Goal: Information Seeking & Learning: Learn about a topic

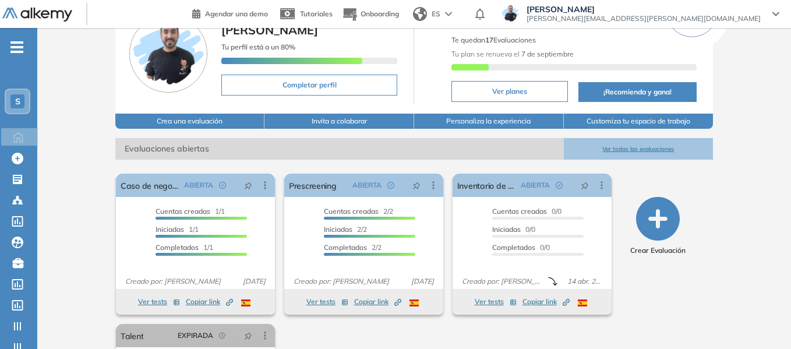
scroll to position [175, 0]
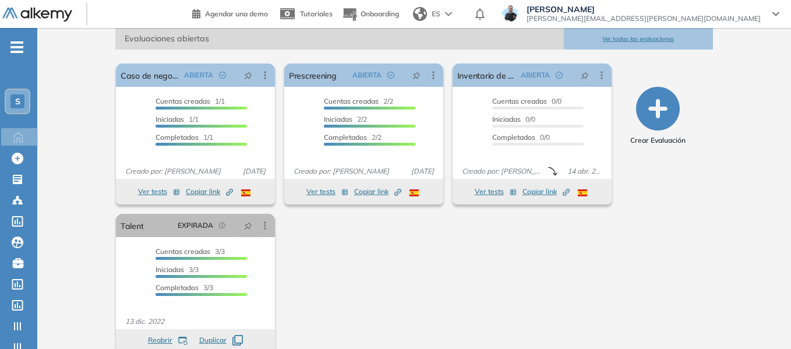
click at [19, 97] on span "S" at bounding box center [17, 101] width 5 height 9
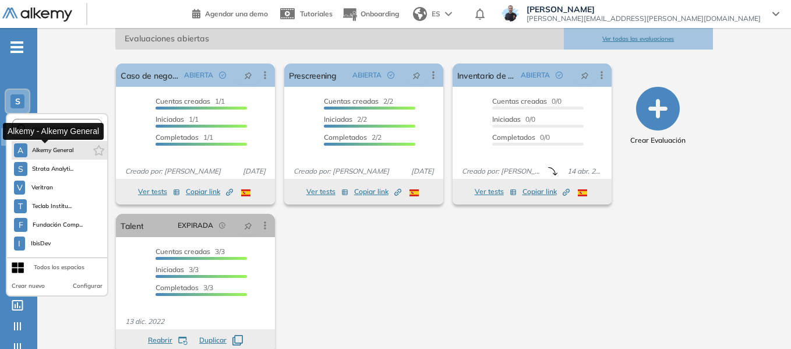
click at [59, 149] on span "Alkemy General" at bounding box center [53, 150] width 42 height 9
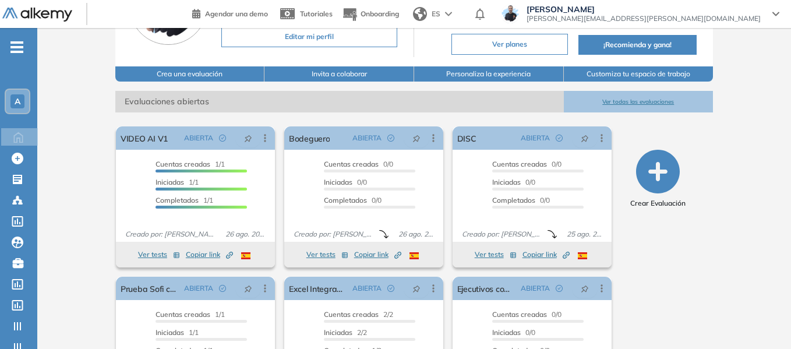
scroll to position [116, 0]
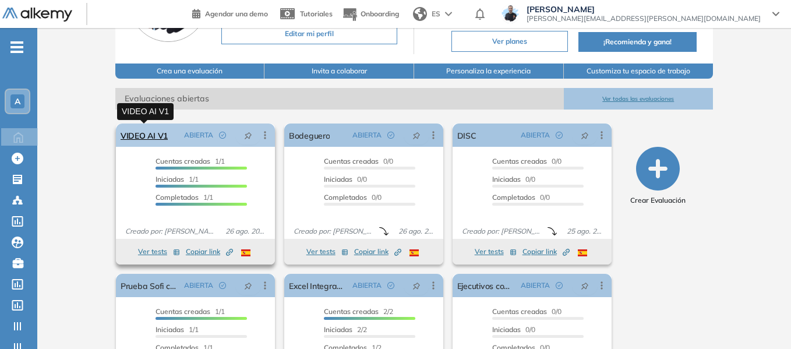
click at [154, 133] on link "VIDEO AI V1" at bounding box center [144, 134] width 47 height 23
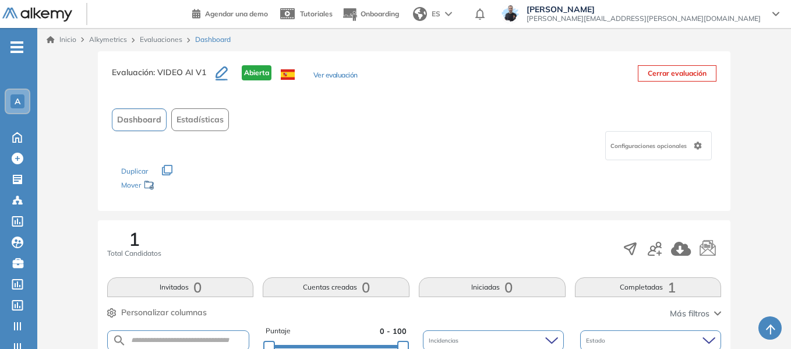
scroll to position [291, 0]
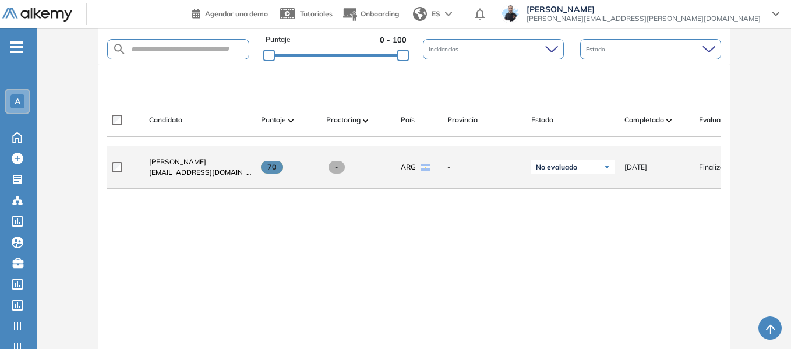
click at [168, 165] on span "Lucas Ruiz" at bounding box center [177, 161] width 57 height 9
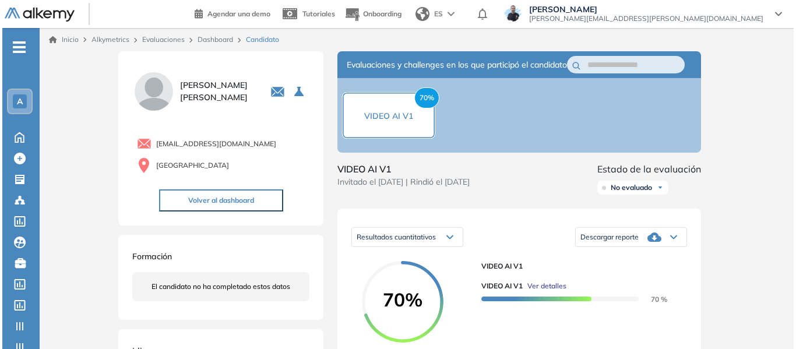
scroll to position [175, 0]
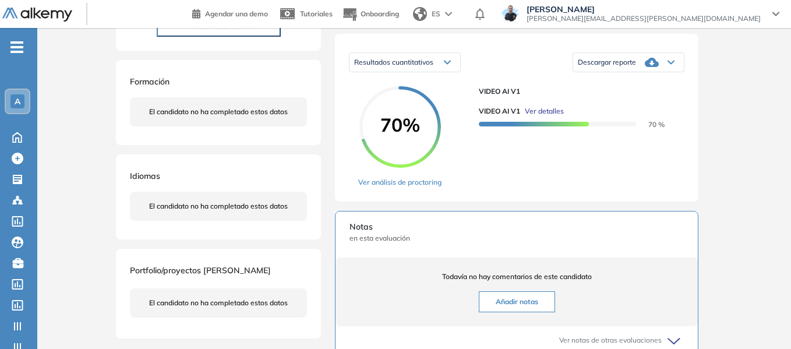
click at [546, 116] on span "Ver detalles" at bounding box center [544, 111] width 39 height 10
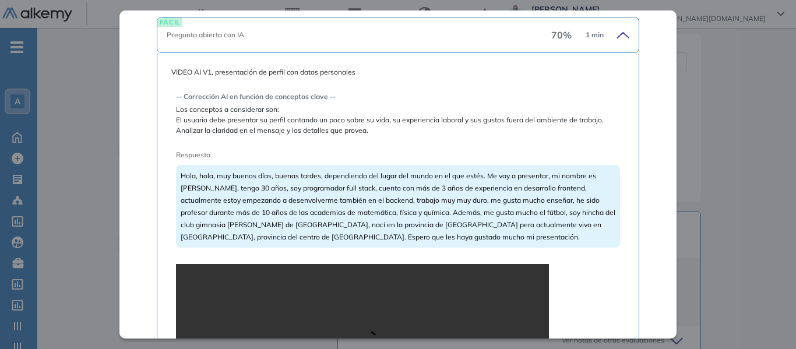
scroll to position [291, 0]
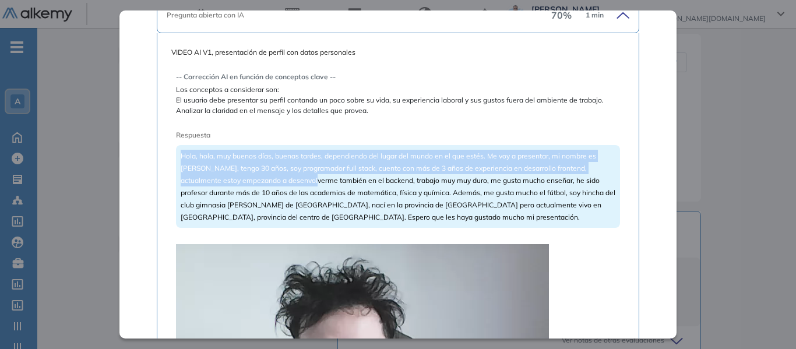
drag, startPoint x: 181, startPoint y: 156, endPoint x: 285, endPoint y: 176, distance: 105.7
click at [285, 176] on span "Hola, hola, muy buenos días, buenas tardes, dependiendo del lugar del mundo en …" at bounding box center [398, 186] width 434 height 70
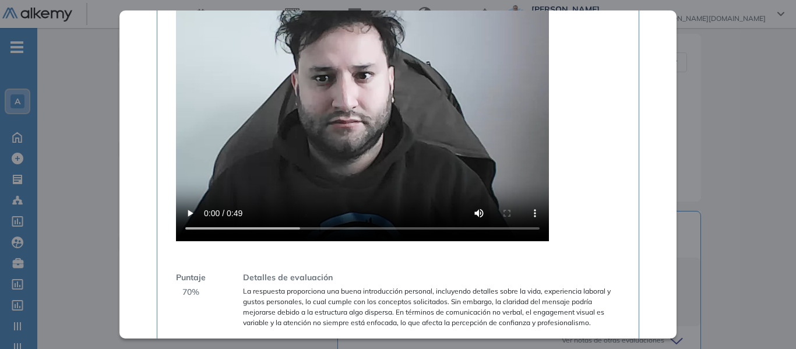
scroll to position [630, 0]
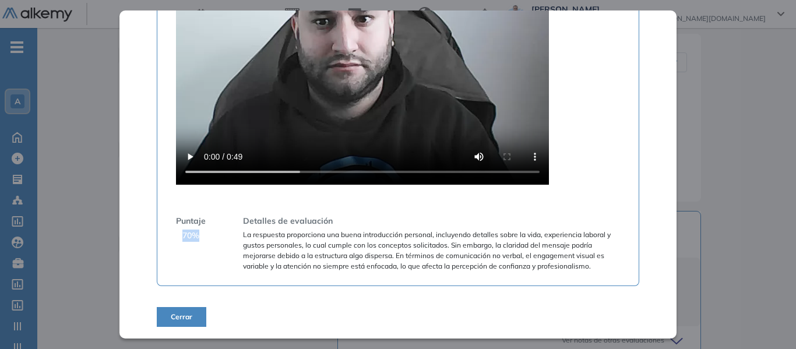
drag, startPoint x: 182, startPoint y: 234, endPoint x: 204, endPoint y: 236, distance: 22.3
click at [204, 236] on div "Puntaje 70 %" at bounding box center [191, 243] width 30 height 56
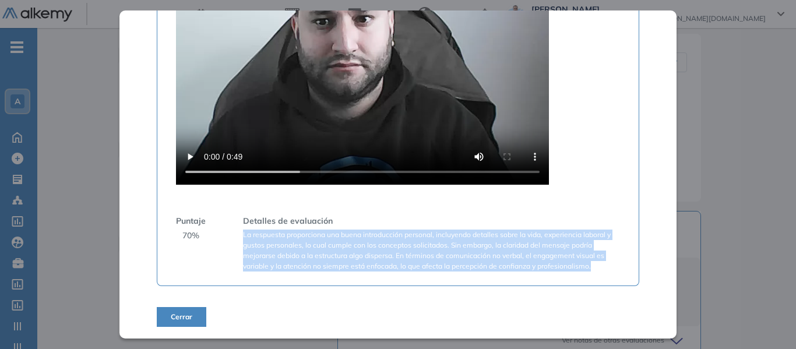
drag, startPoint x: 242, startPoint y: 234, endPoint x: 603, endPoint y: 278, distance: 363.2
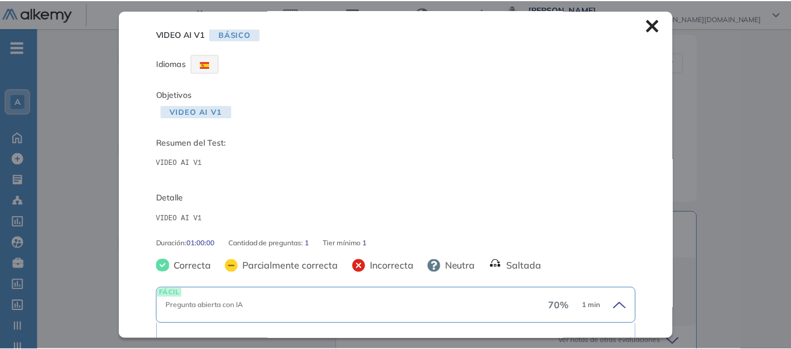
scroll to position [0, 0]
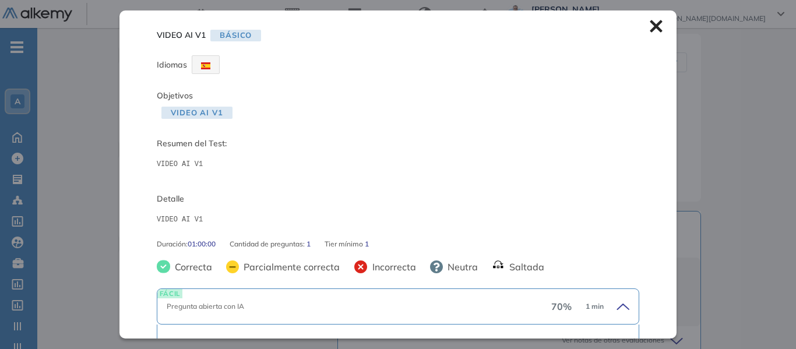
click at [649, 23] on icon at bounding box center [655, 26] width 12 height 12
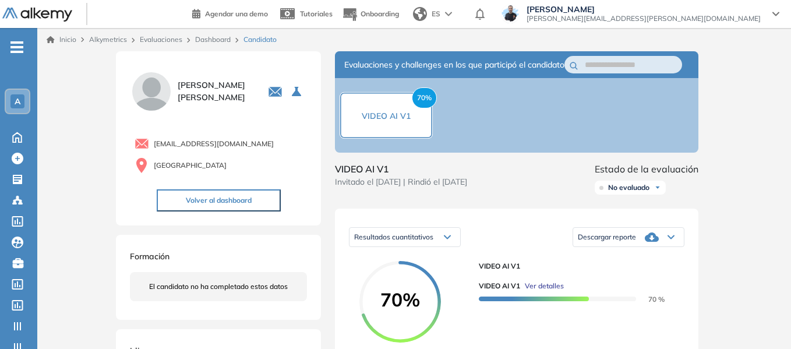
click at [211, 39] on link "Dashboard" at bounding box center [213, 39] width 36 height 9
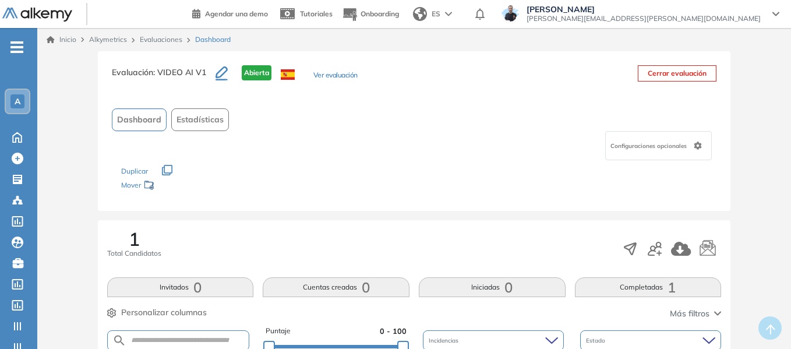
click at [169, 40] on link "Evaluaciones" at bounding box center [161, 39] width 43 height 9
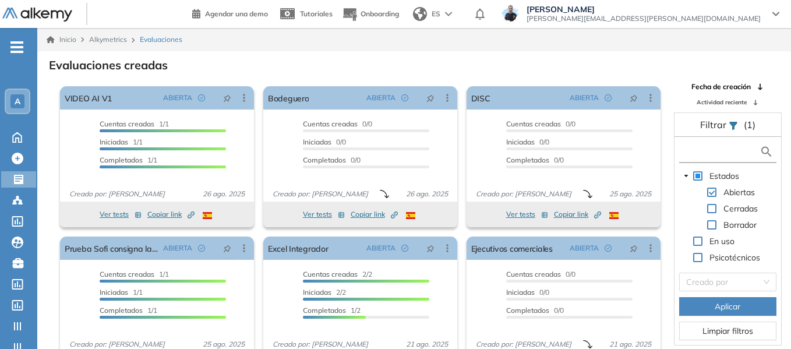
click at [682, 153] on input "text" at bounding box center [720, 152] width 78 height 12
type input "***"
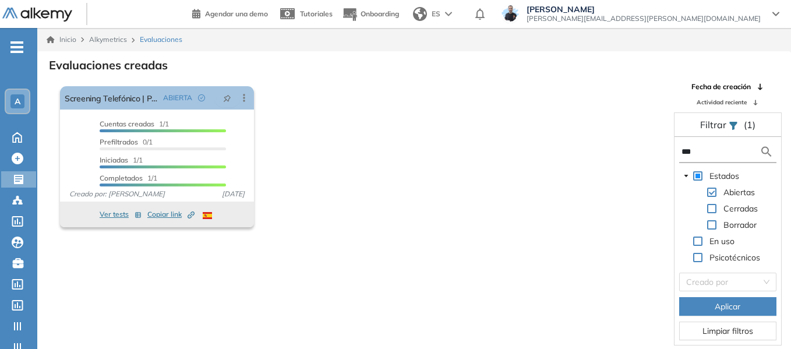
click at [21, 104] on div "A" at bounding box center [17, 101] width 14 height 14
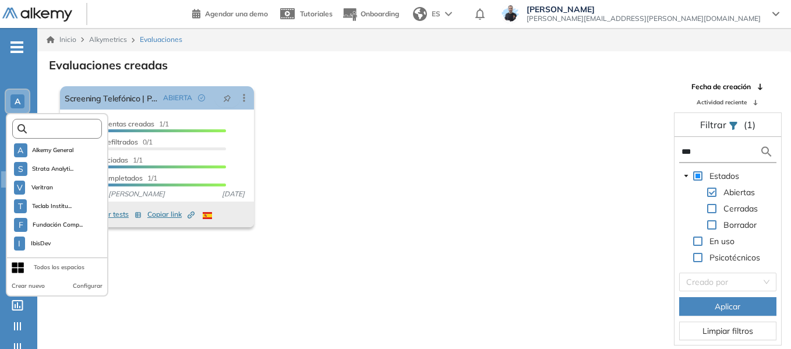
click at [47, 126] on input "text" at bounding box center [61, 129] width 68 height 9
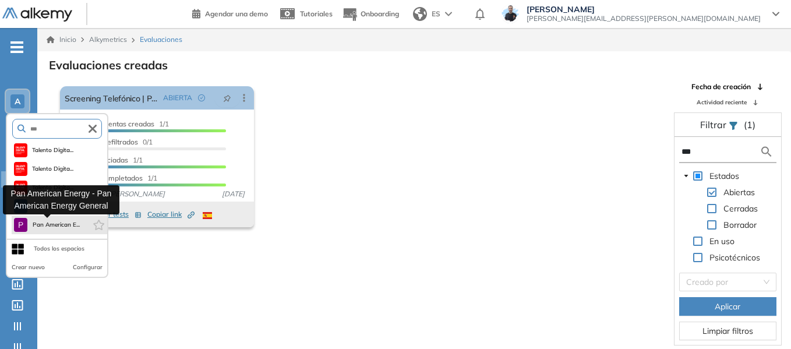
type input "***"
click at [46, 225] on span "Pan American E..." at bounding box center [56, 224] width 48 height 9
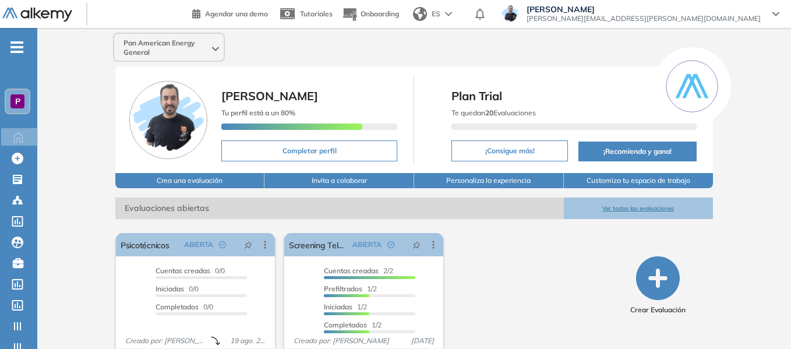
scroll to position [39, 0]
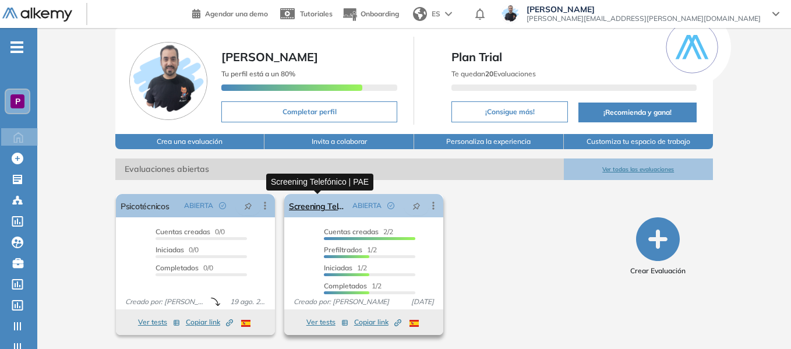
click at [314, 199] on link "Screening Telefónico | PAE" at bounding box center [318, 205] width 59 height 23
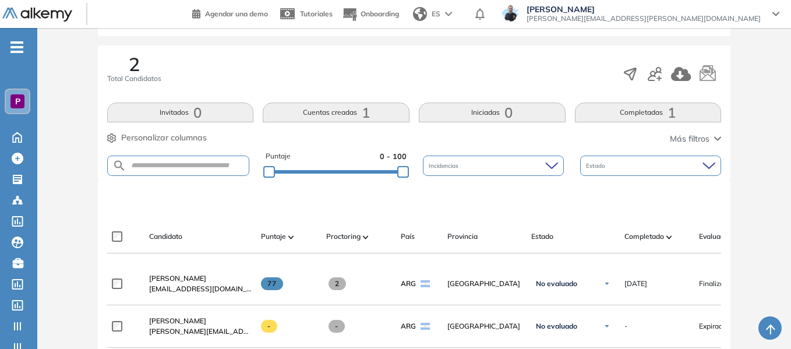
scroll to position [233, 0]
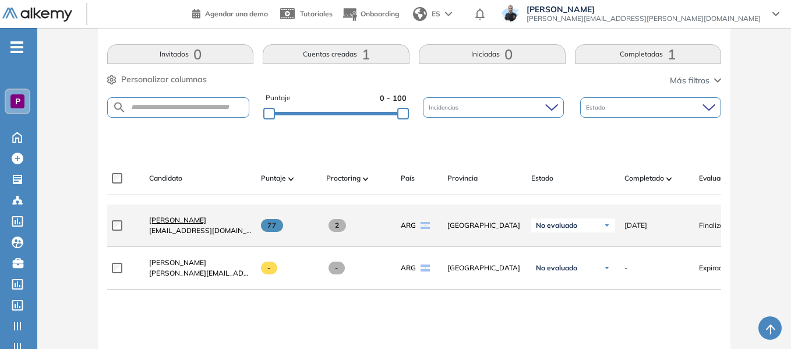
click at [170, 224] on span "[PERSON_NAME]" at bounding box center [177, 219] width 57 height 9
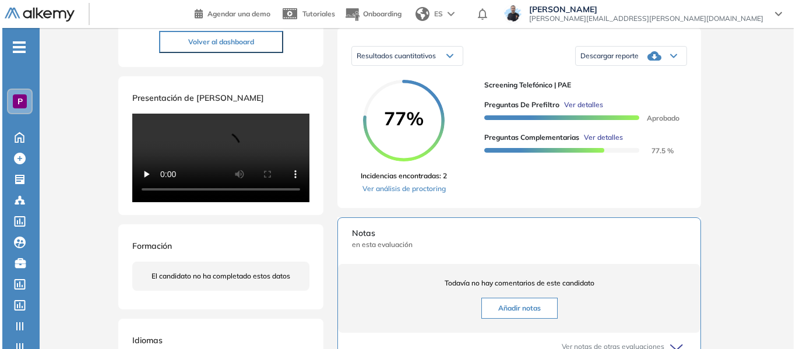
scroll to position [233, 0]
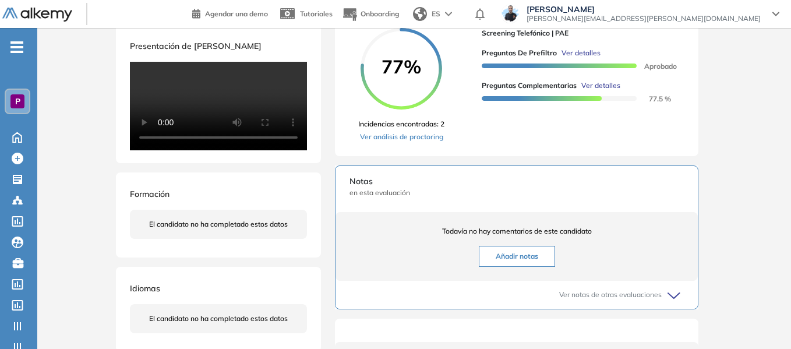
click at [606, 91] on span "Ver detalles" at bounding box center [600, 85] width 39 height 10
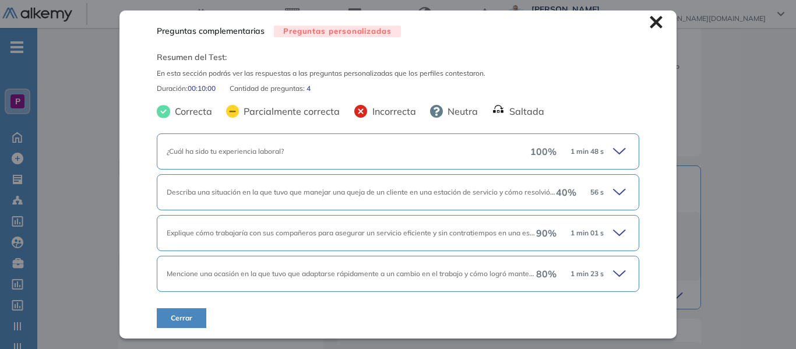
scroll to position [5, 0]
click at [619, 151] on icon at bounding box center [621, 150] width 16 height 16
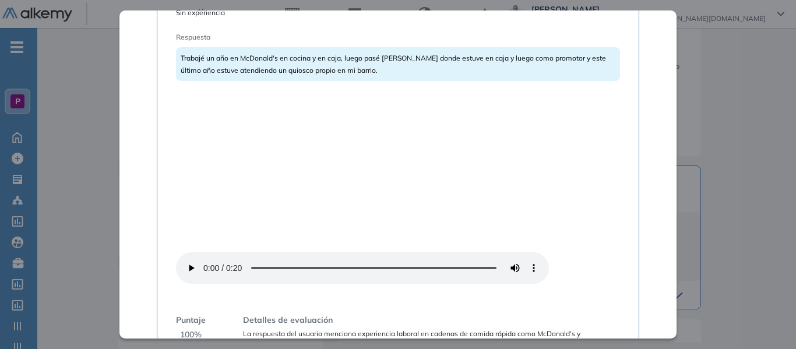
scroll to position [361, 0]
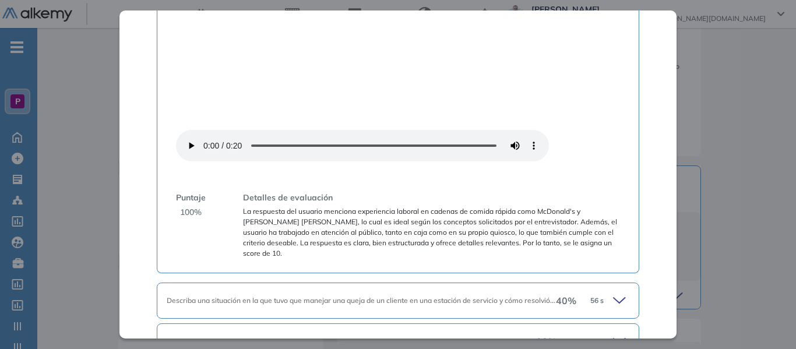
click at [613, 298] on icon at bounding box center [619, 300] width 12 height 5
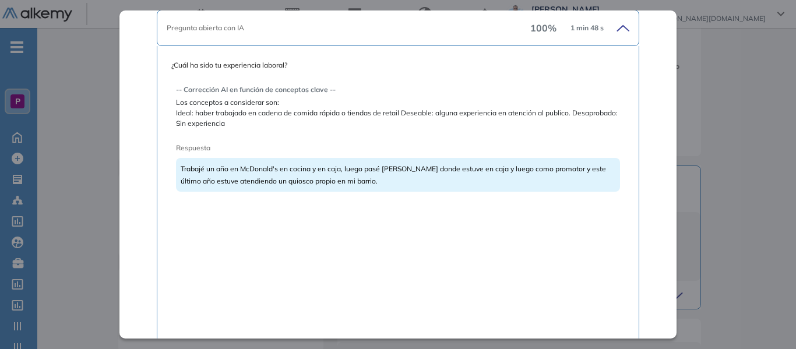
scroll to position [0, 0]
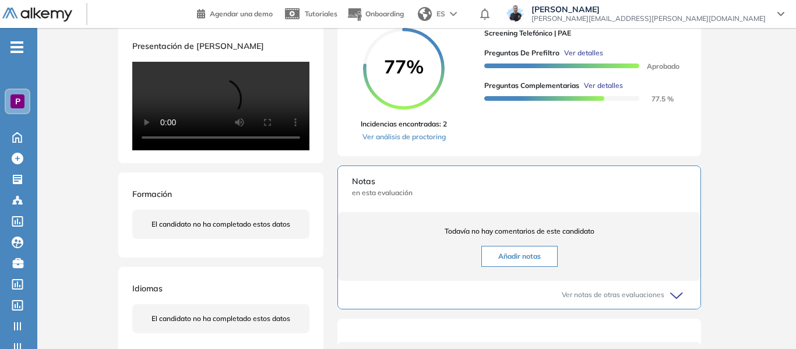
click at [722, 91] on div "Inicio Alkymetrics Evaluaciones Dashboard Candidato Preguntas complementarias P…" at bounding box center [416, 137] width 758 height 684
click at [574, 58] on span "Ver detalles" at bounding box center [580, 53] width 39 height 10
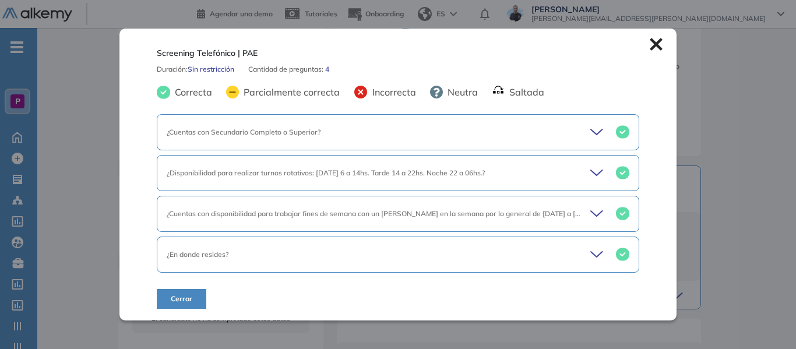
click at [596, 136] on icon at bounding box center [598, 132] width 16 height 16
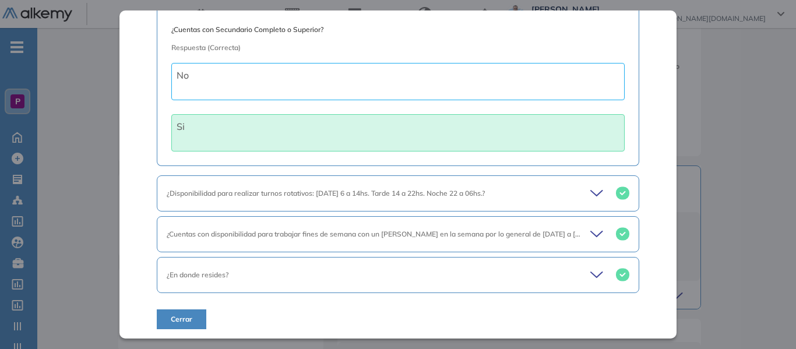
scroll to position [124, 0]
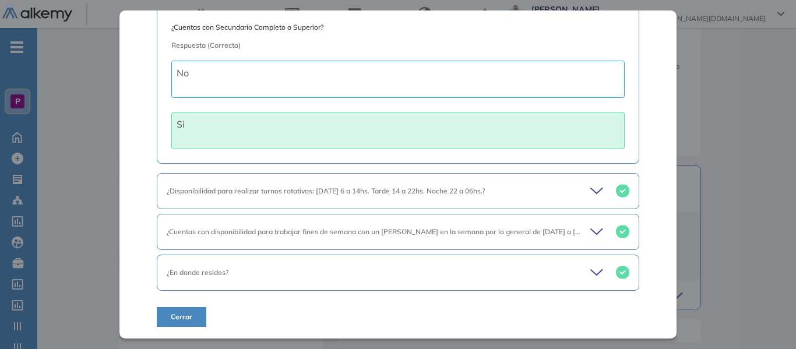
click at [590, 190] on icon at bounding box center [598, 191] width 16 height 16
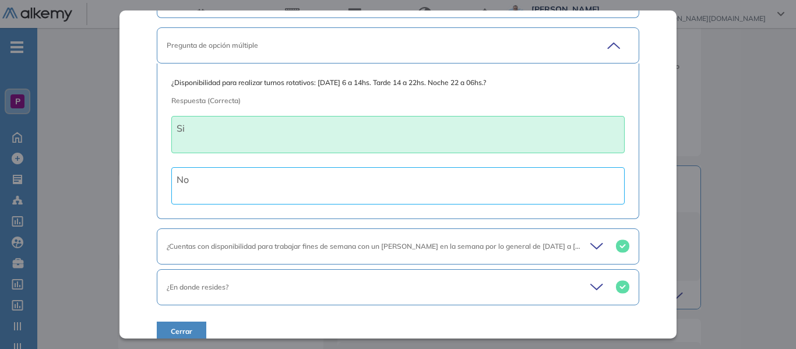
scroll to position [284, 0]
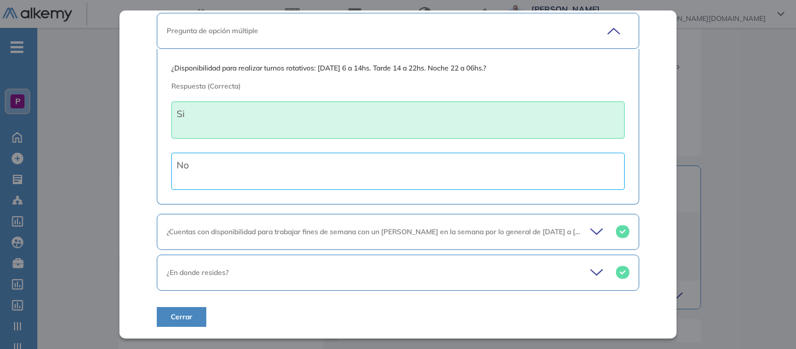
click at [592, 232] on icon at bounding box center [598, 232] width 16 height 16
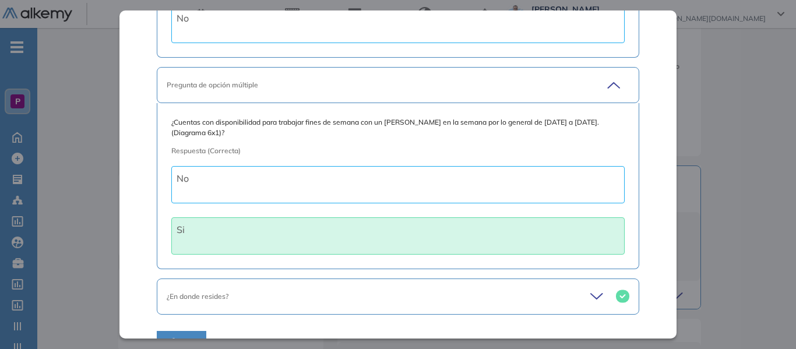
scroll to position [455, 0]
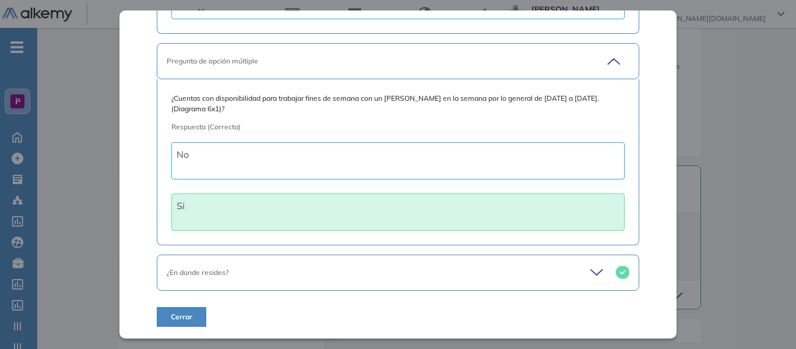
click at [591, 275] on icon at bounding box center [598, 272] width 16 height 16
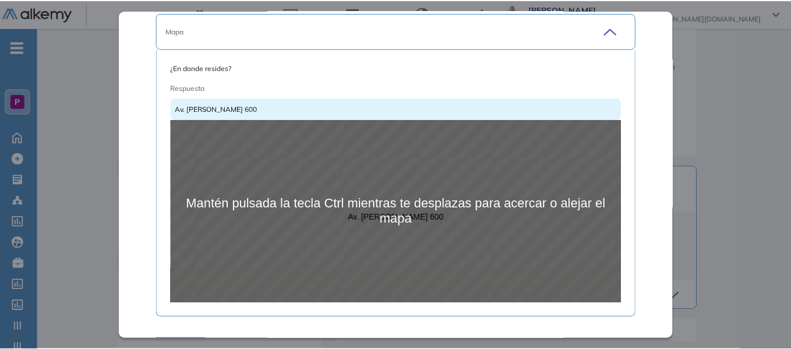
scroll to position [727, 0]
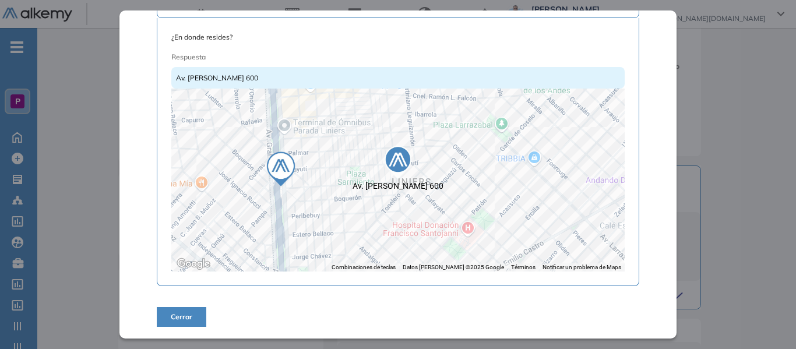
click at [704, 87] on div "Screening Telefónico | PAE Duración : Sin restricción Cantidad de preguntas: 4 …" at bounding box center [417, 134] width 606 height 633
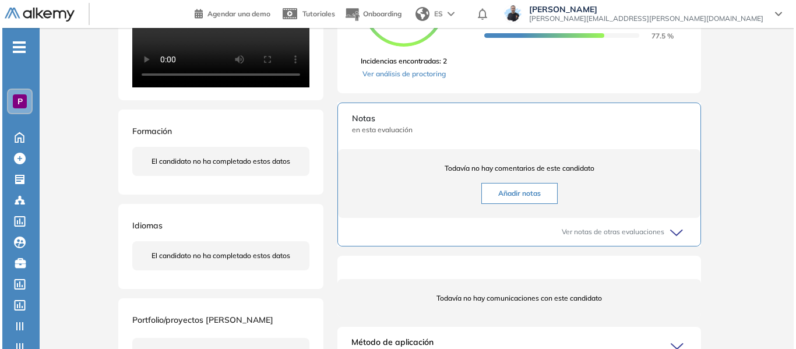
scroll to position [233, 0]
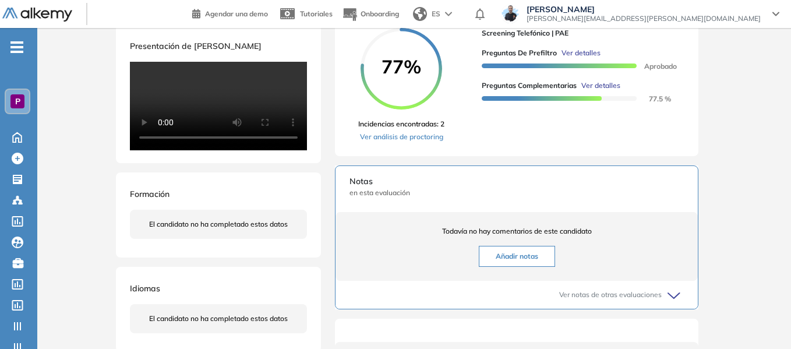
click at [610, 91] on span "Ver detalles" at bounding box center [600, 85] width 39 height 10
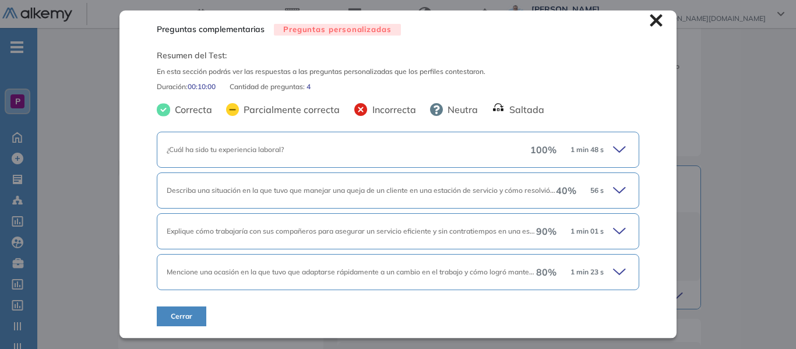
scroll to position [6, 0]
click at [613, 153] on icon at bounding box center [621, 150] width 16 height 16
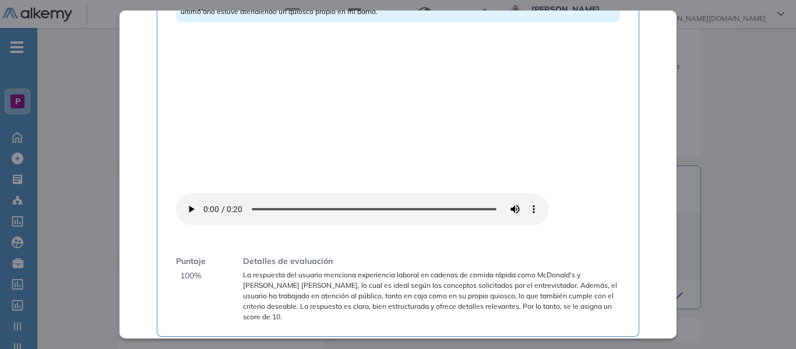
scroll to position [361, 0]
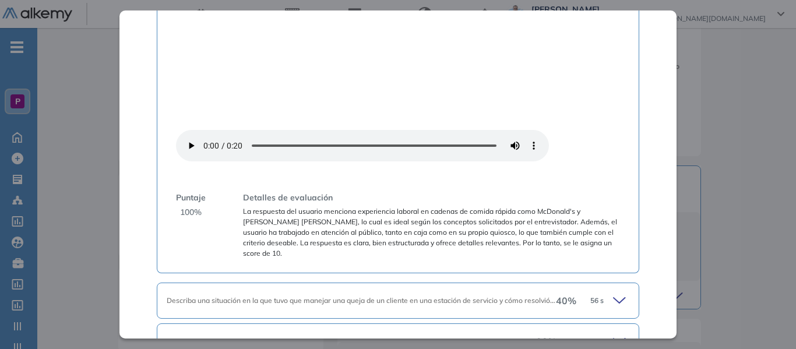
click at [614, 298] on icon at bounding box center [619, 300] width 12 height 5
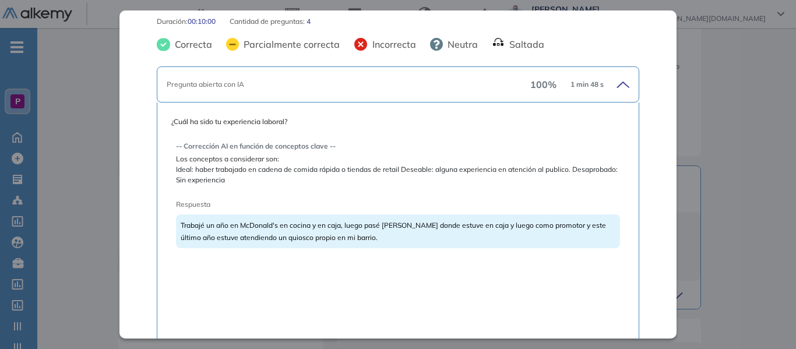
scroll to position [129, 0]
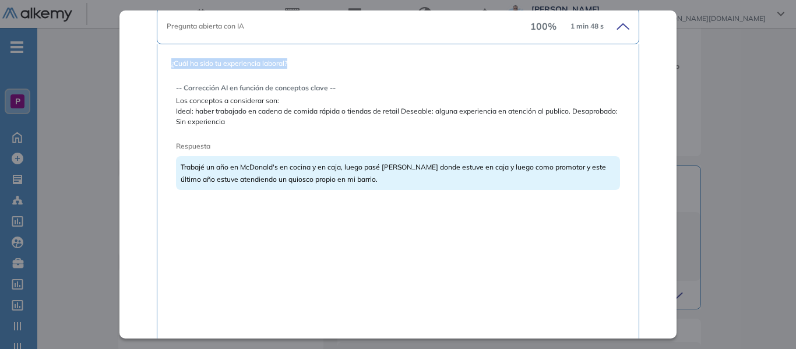
drag, startPoint x: 171, startPoint y: 66, endPoint x: 289, endPoint y: 61, distance: 118.3
click at [289, 61] on span "¿Cuál ha sido tu experiencia laboral?" at bounding box center [397, 63] width 453 height 10
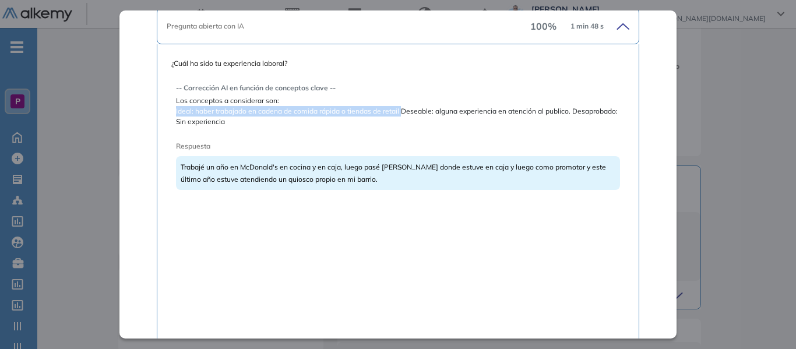
drag, startPoint x: 175, startPoint y: 111, endPoint x: 402, endPoint y: 112, distance: 226.6
click at [402, 112] on span "Ideal: haber trabajado en cadena de comida rápida o tiendas de retail Deseable:…" at bounding box center [398, 116] width 444 height 21
drag, startPoint x: 434, startPoint y: 111, endPoint x: 218, endPoint y: 104, distance: 216.8
click at [218, 104] on div "-- Corrección AI en función de conceptos clave -- Los conceptos a considerar so…" at bounding box center [398, 105] width 444 height 44
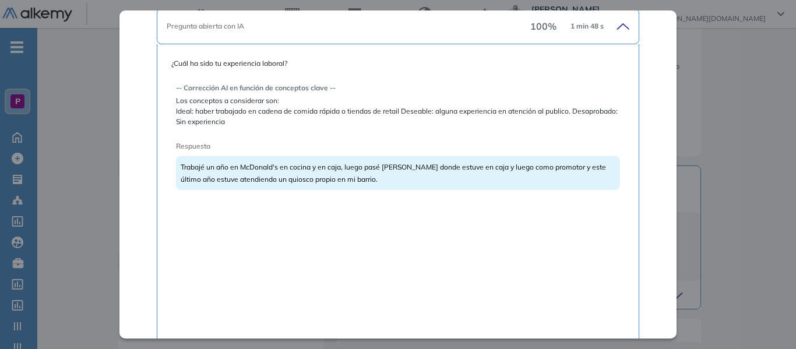
click at [215, 118] on span "Ideal: haber trabajado en cadena de comida rápida o tiendas de retail Deseable:…" at bounding box center [398, 116] width 444 height 21
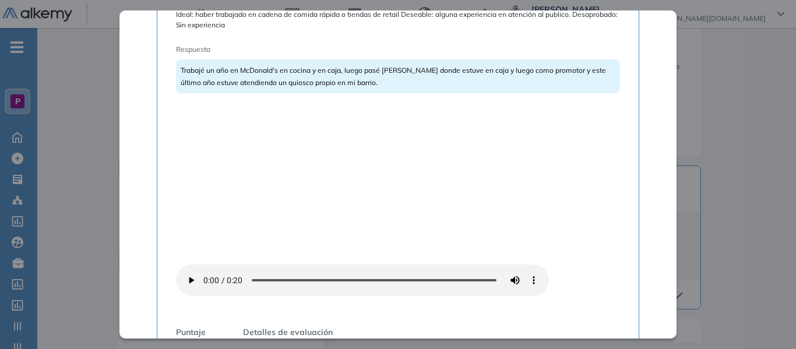
scroll to position [246, 0]
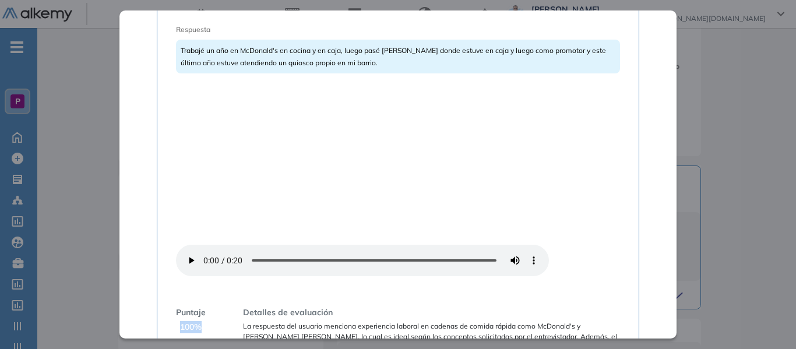
drag, startPoint x: 179, startPoint y: 228, endPoint x: 200, endPoint y: 228, distance: 21.5
click at [200, 321] on span "100 %" at bounding box center [191, 327] width 22 height 12
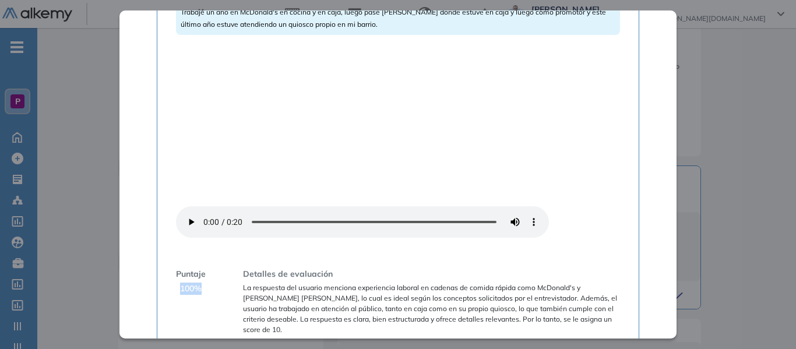
scroll to position [304, 0]
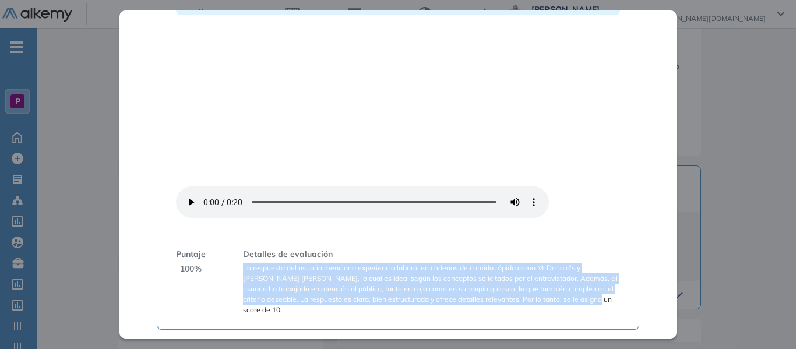
drag, startPoint x: 242, startPoint y: 169, endPoint x: 607, endPoint y: 202, distance: 366.0
click at [607, 263] on span "La respuesta del usuario menciona experiencia laboral en cadenas de comida rápi…" at bounding box center [431, 289] width 377 height 52
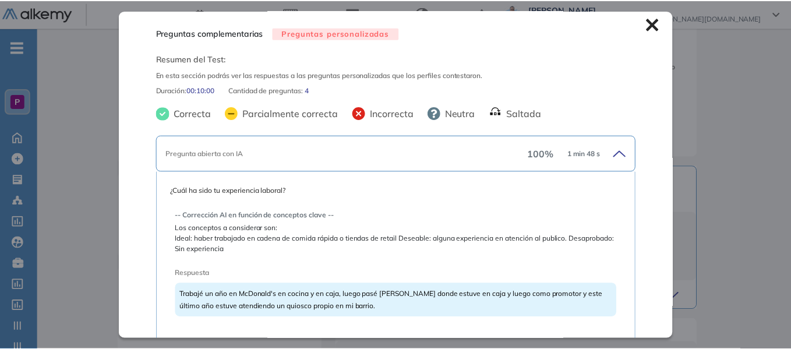
scroll to position [0, 0]
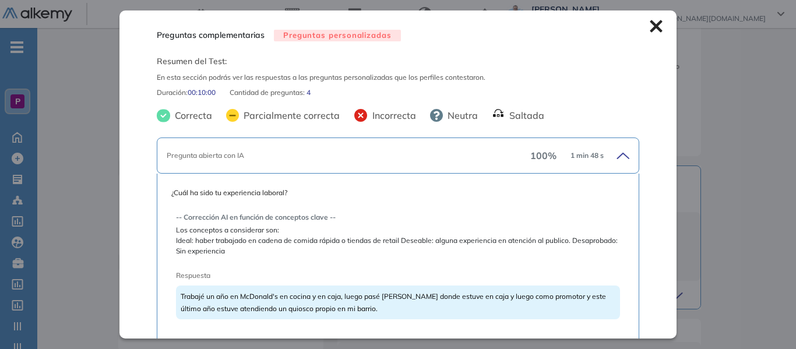
click at [653, 29] on icon at bounding box center [655, 26] width 13 height 13
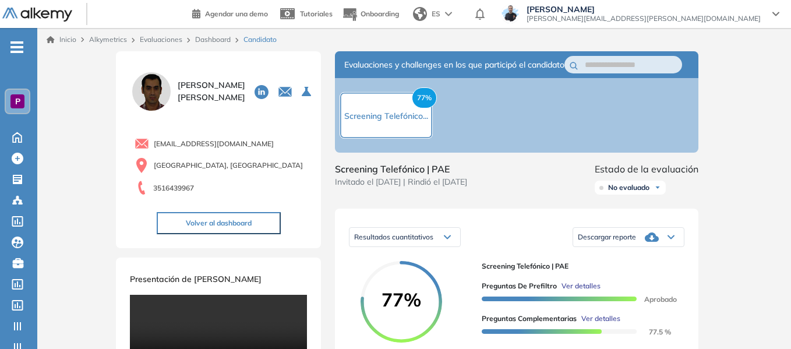
click at [214, 40] on link "Dashboard" at bounding box center [213, 39] width 36 height 9
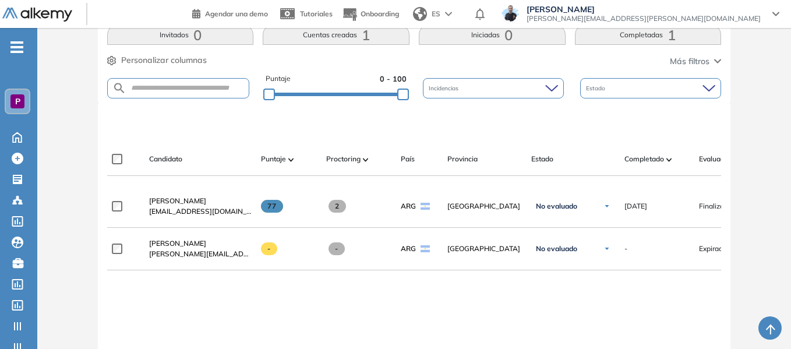
scroll to position [233, 0]
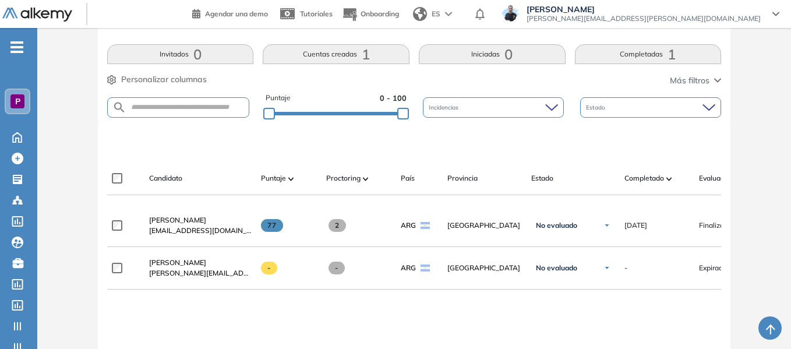
click at [17, 100] on span "P" at bounding box center [17, 101] width 5 height 9
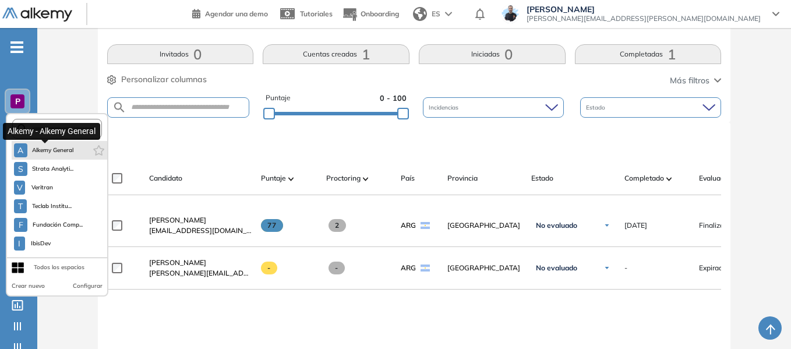
click at [50, 148] on span "Alkemy General" at bounding box center [53, 150] width 42 height 9
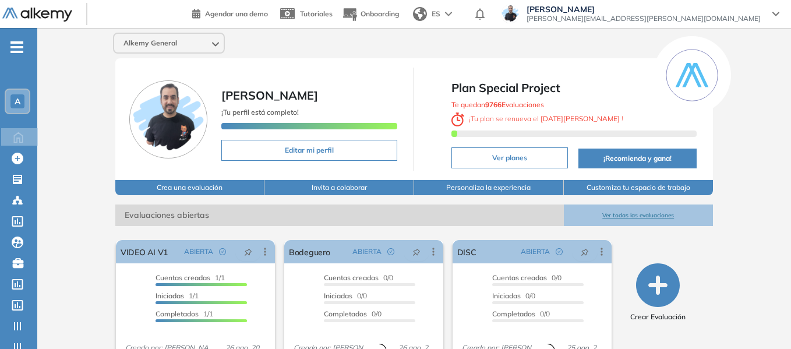
click at [19, 51] on span "-" at bounding box center [16, 45] width 13 height 9
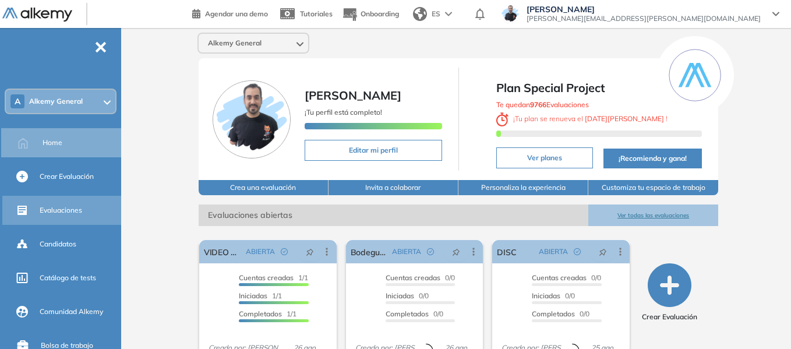
click at [70, 209] on span "Evaluaciones" at bounding box center [61, 210] width 43 height 10
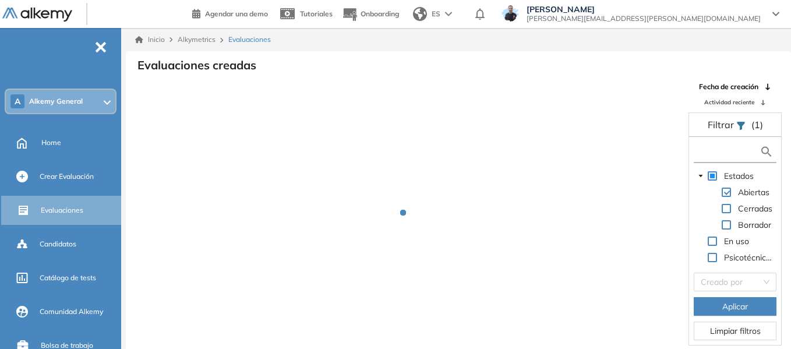
click at [734, 151] on input "text" at bounding box center [728, 152] width 63 height 12
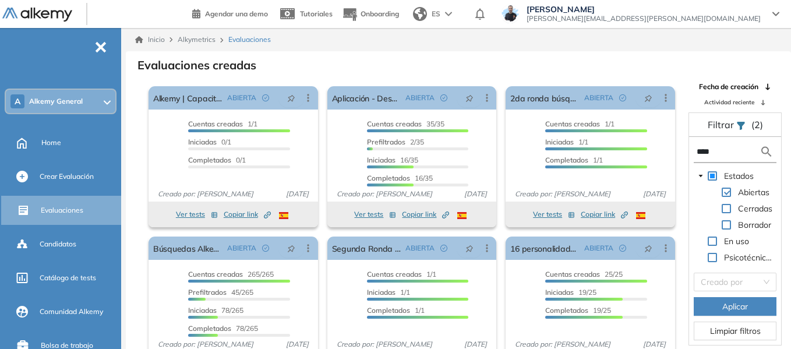
scroll to position [22, 0]
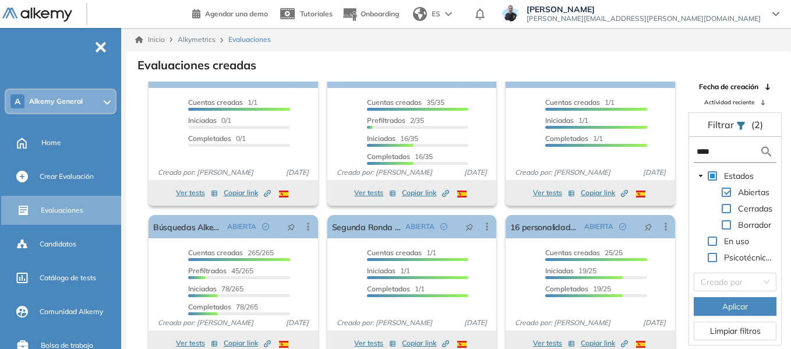
click at [721, 150] on input "****" at bounding box center [728, 152] width 63 height 12
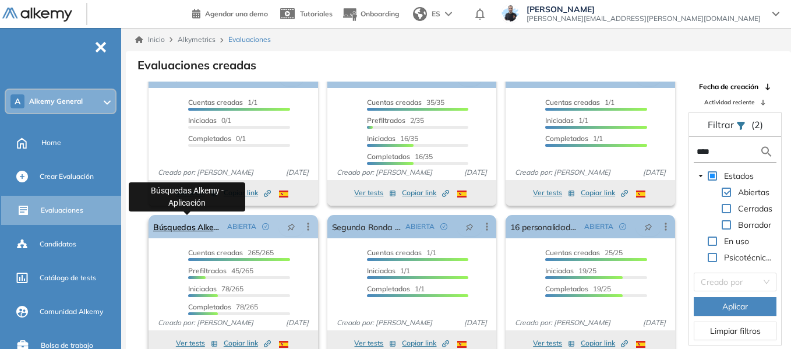
type input "****"
click at [188, 227] on link "Búsquedas Alkemy - Aplicación" at bounding box center [187, 226] width 69 height 23
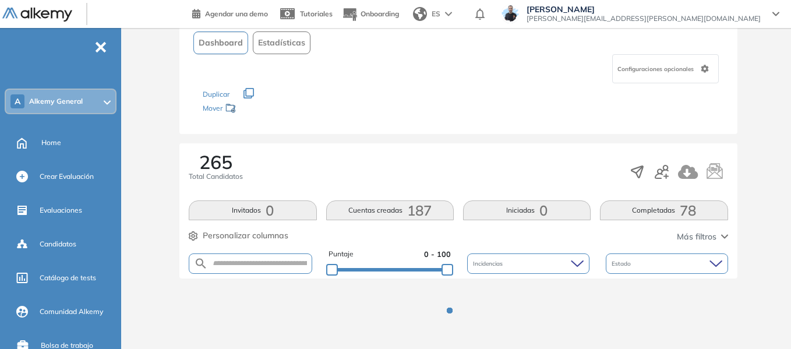
scroll to position [88, 0]
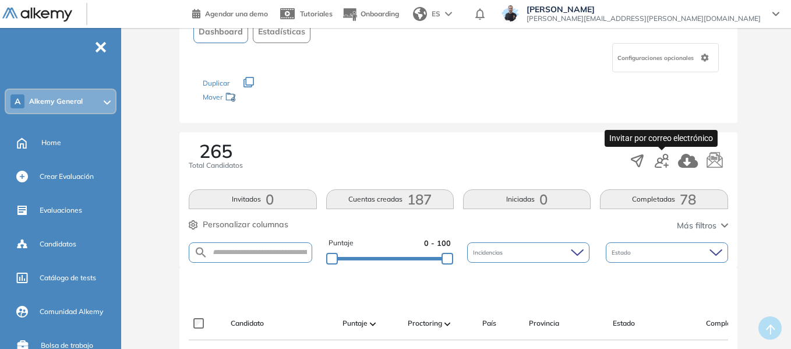
click at [662, 164] on icon "button" at bounding box center [662, 161] width 14 height 14
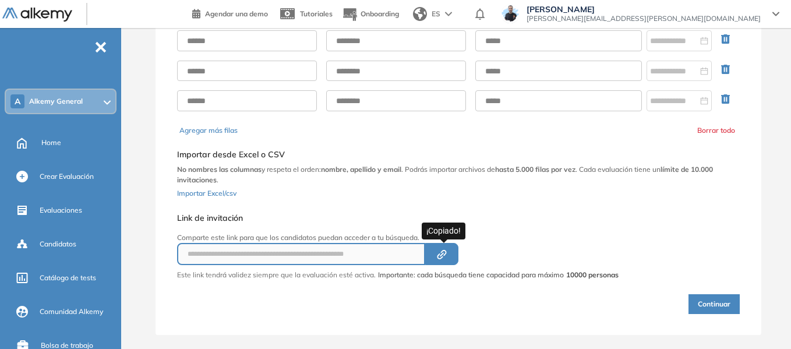
scroll to position [30, 0]
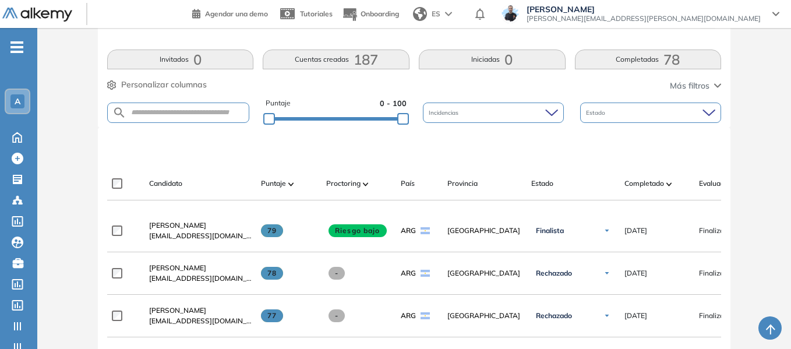
scroll to position [233, 0]
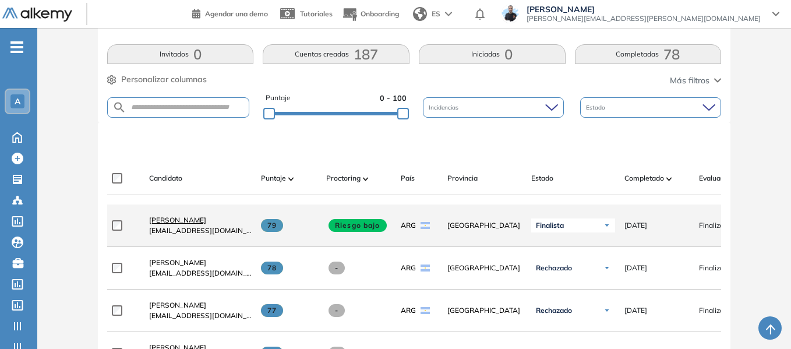
click at [178, 220] on span "[PERSON_NAME]" at bounding box center [177, 219] width 57 height 9
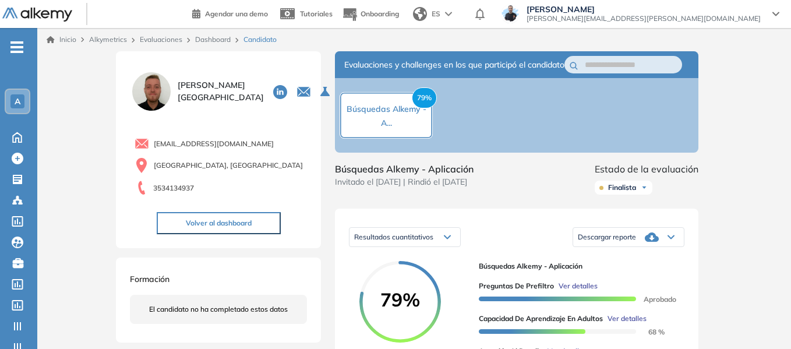
click at [22, 48] on span "-" at bounding box center [16, 45] width 13 height 9
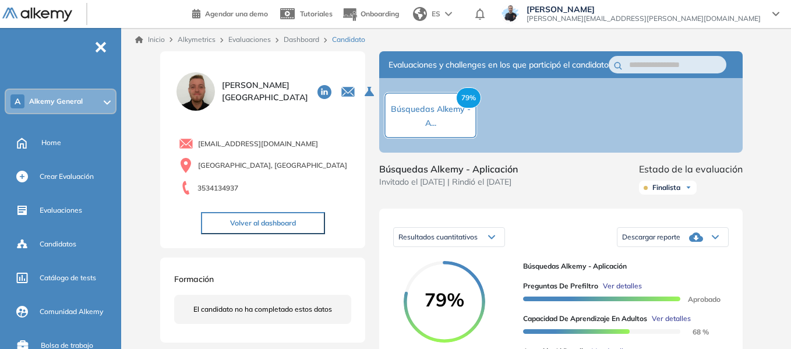
click at [66, 90] on div "A Alkemy General" at bounding box center [60, 101] width 109 height 23
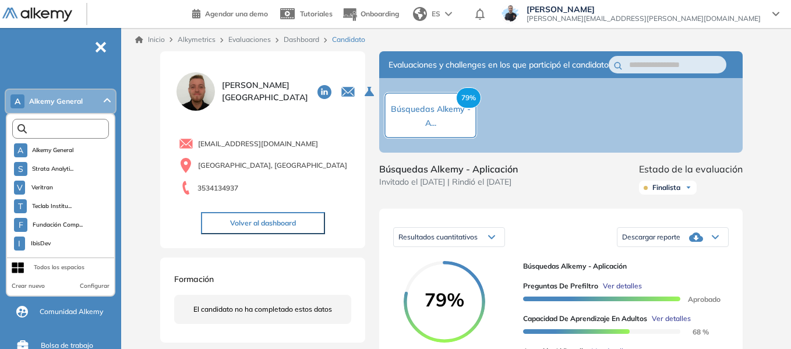
click at [73, 131] on input "text" at bounding box center [63, 129] width 73 height 9
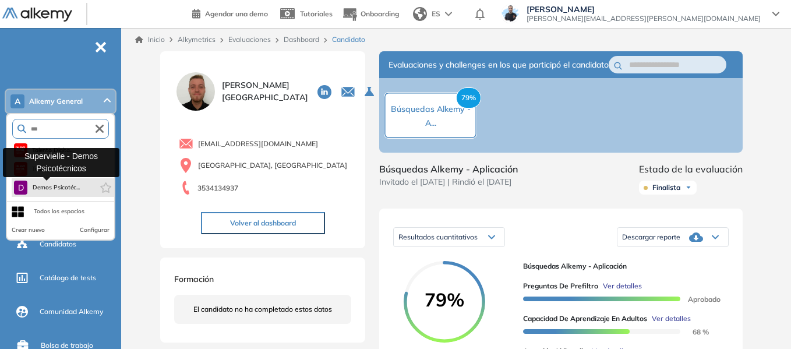
type input "***"
click at [71, 190] on span "Demos Psicotéc..." at bounding box center [56, 187] width 48 height 9
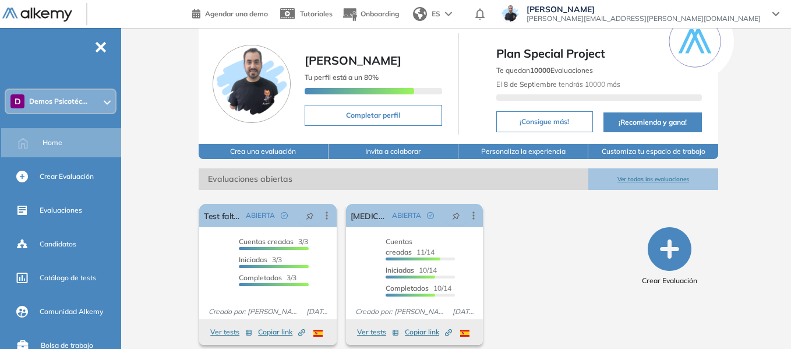
scroll to position [44, 0]
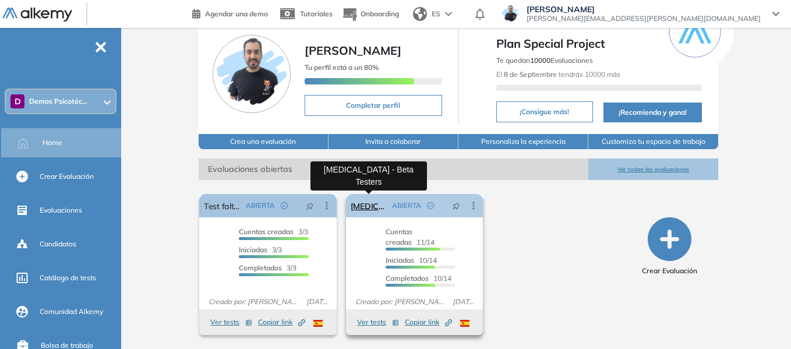
click at [369, 206] on link "[MEDICAL_DATA] - Beta Testers" at bounding box center [369, 205] width 37 height 23
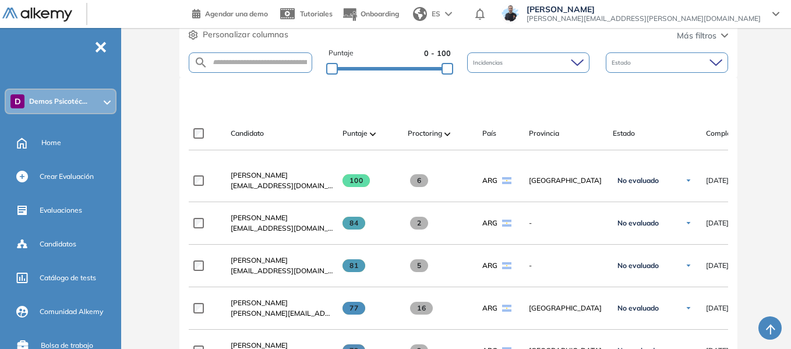
scroll to position [291, 0]
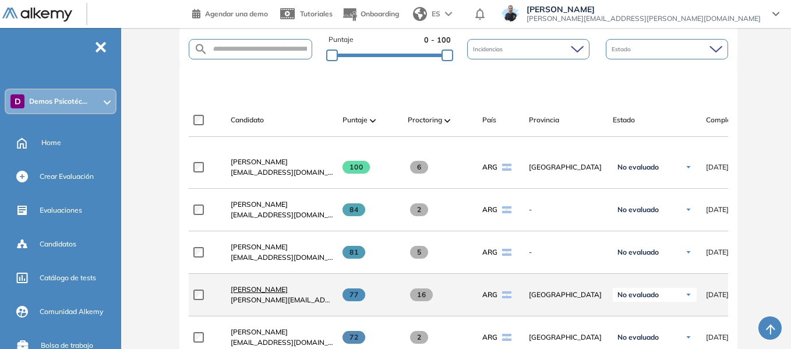
click at [270, 292] on span "[PERSON_NAME]" at bounding box center [259, 289] width 57 height 9
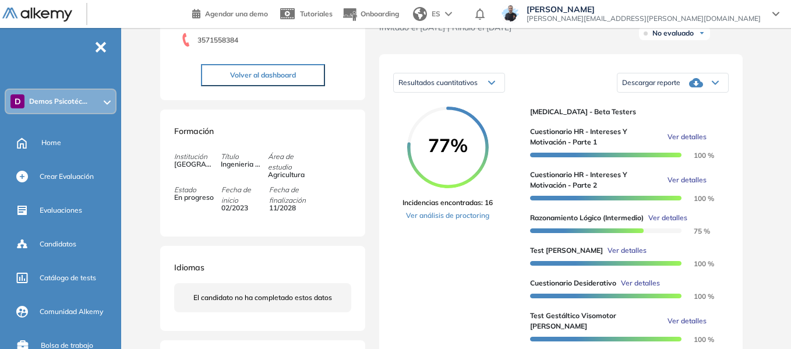
scroll to position [175, 0]
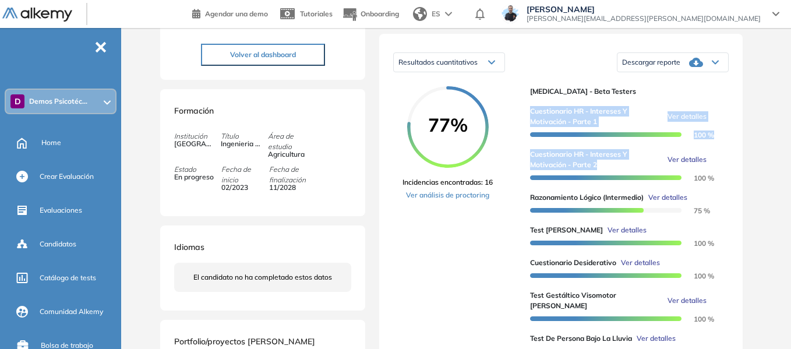
drag, startPoint x: 533, startPoint y: 123, endPoint x: 608, endPoint y: 173, distance: 90.3
click at [608, 173] on div "Cuestionario HR - Intereses y Motivación - Parte 1 Ver detalles 100 % Cuestiona…" at bounding box center [624, 259] width 189 height 325
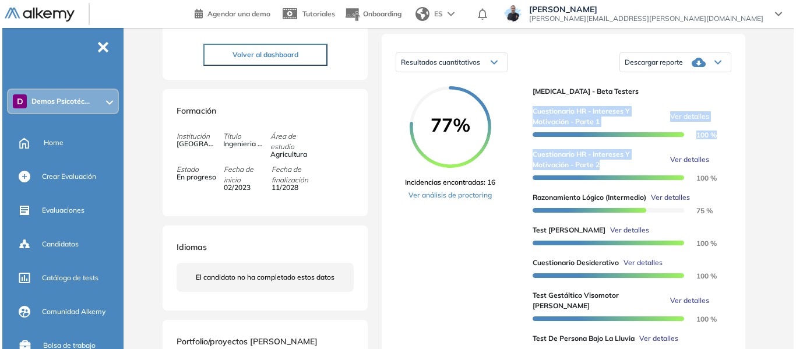
scroll to position [291, 0]
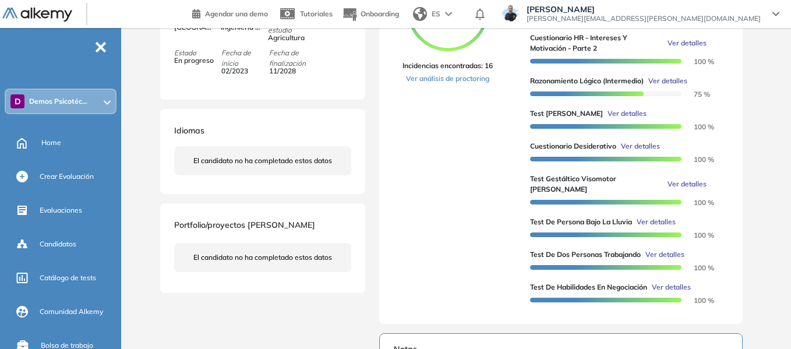
click at [524, 125] on div "77% Incidencias encontradas: 16 Ver análisis de proctoring [MEDICAL_DATA] - Bet…" at bounding box center [560, 140] width 335 height 340
click at [607, 119] on span "Ver detalles" at bounding box center [626, 113] width 39 height 10
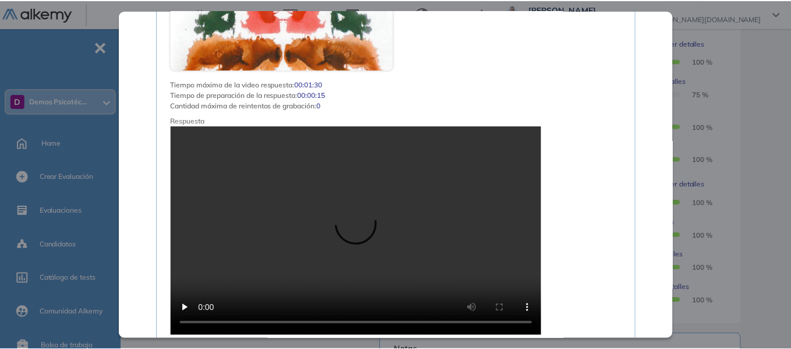
scroll to position [1514, 0]
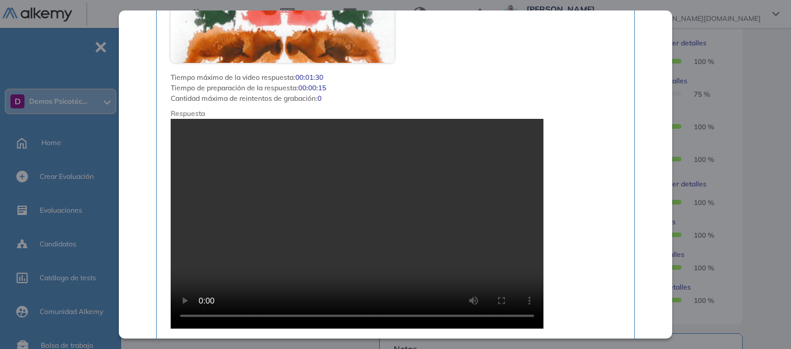
click at [747, 119] on div "Test [PERSON_NAME] Recursos Humanos y Capacitación Intermedio Idiomas Objetivos…" at bounding box center [459, 182] width 606 height 844
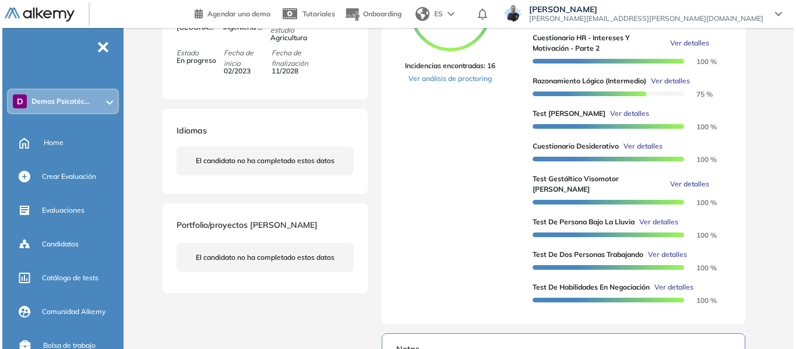
scroll to position [1001, 0]
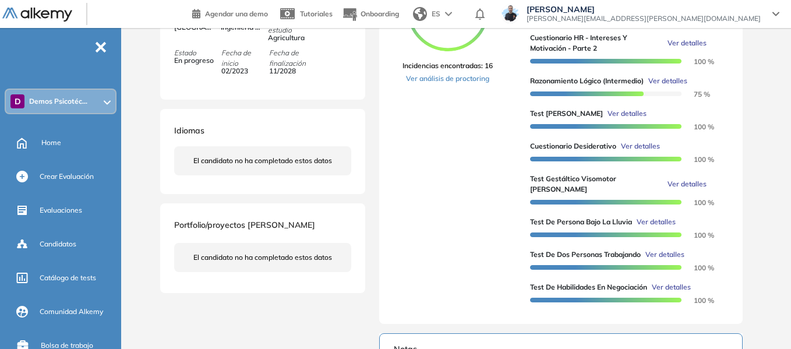
click at [668, 225] on span "Ver detalles" at bounding box center [656, 222] width 39 height 10
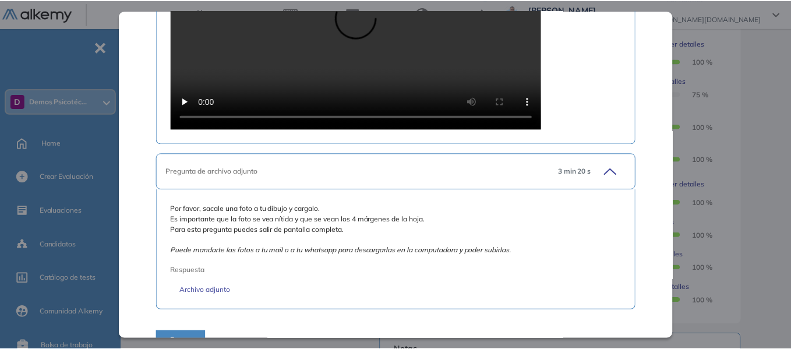
scroll to position [942, 0]
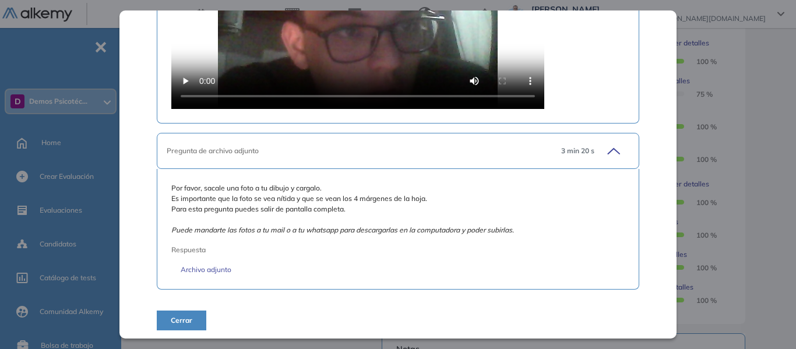
click at [775, 131] on div "Inicio Alkymetrics Evaluaciones Dashboard Candidato Test de Persona Bajo la Llu…" at bounding box center [461, 184] width 670 height 895
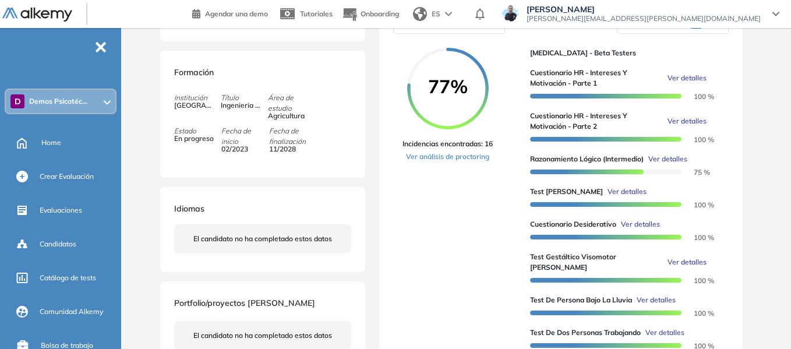
scroll to position [233, 0]
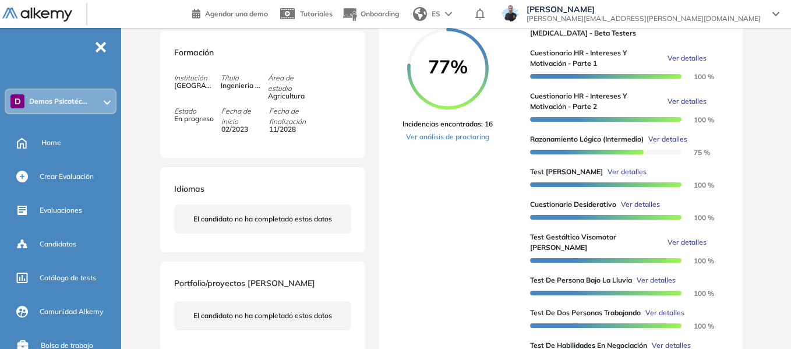
click at [70, 98] on span "Demos Psicotéc..." at bounding box center [58, 101] width 58 height 9
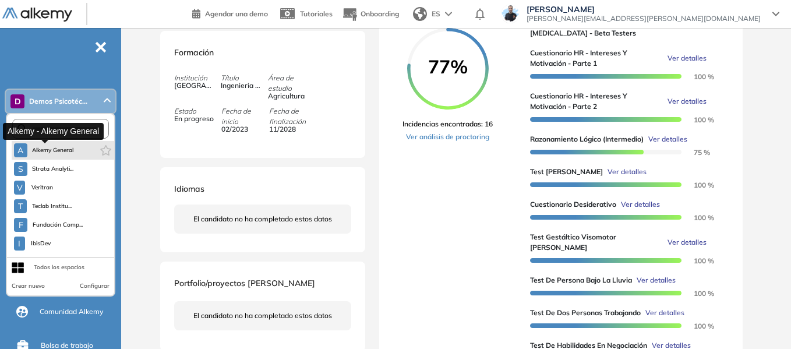
click at [56, 148] on span "Alkemy General" at bounding box center [53, 150] width 42 height 9
